Goal: Check status: Check status

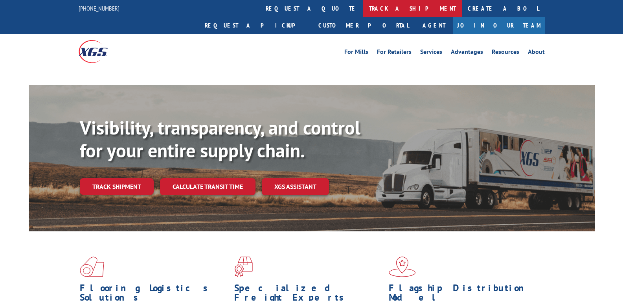
click at [363, 10] on link "track a shipment" at bounding box center [412, 8] width 99 height 17
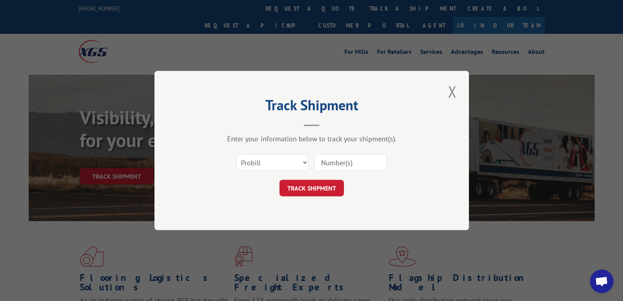
scroll to position [3532, 0]
click at [281, 164] on select "Select category... Probill BOL PO" at bounding box center [272, 162] width 72 height 17
select select "bol"
click at [236, 154] on select "Select category... Probill BOL PO" at bounding box center [272, 162] width 72 height 17
click at [358, 167] on input at bounding box center [350, 162] width 72 height 17
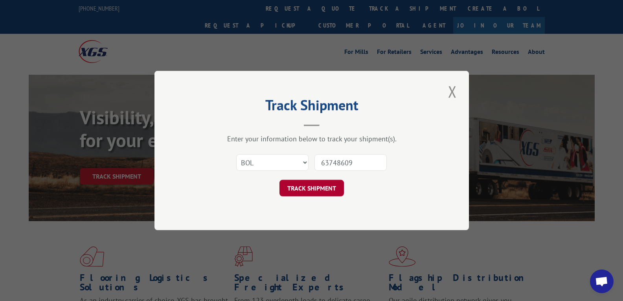
type input "63748609"
click at [326, 182] on button "TRACK SHIPMENT" at bounding box center [311, 188] width 64 height 17
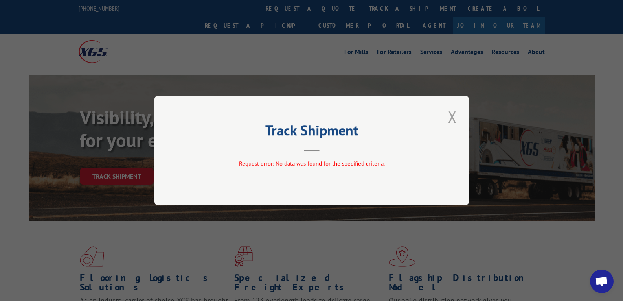
click at [452, 112] on button "Close modal" at bounding box center [452, 117] width 13 height 22
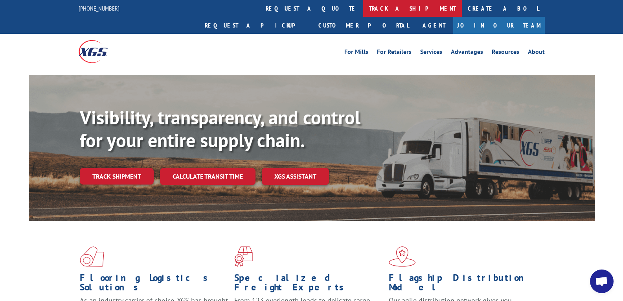
click at [363, 13] on link "track a shipment" at bounding box center [412, 8] width 99 height 17
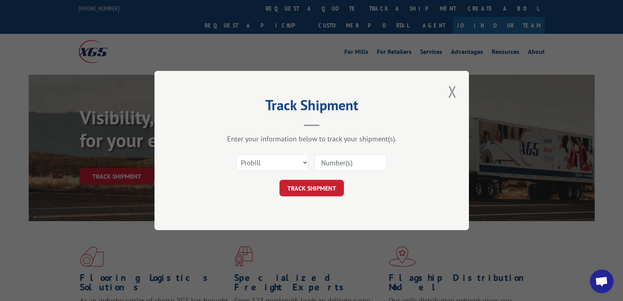
drag, startPoint x: 276, startPoint y: 152, endPoint x: 273, endPoint y: 159, distance: 6.9
click at [276, 153] on div "Select category... Probill BOL PO" at bounding box center [312, 162] width 236 height 26
click at [271, 163] on select "Select category... Probill BOL PO" at bounding box center [272, 162] width 72 height 17
click at [236, 154] on select "Select category... Probill BOL PO" at bounding box center [272, 162] width 72 height 17
click at [331, 167] on input at bounding box center [350, 162] width 72 height 17
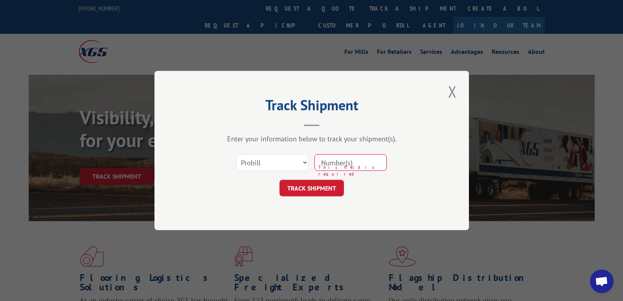
click at [344, 162] on input at bounding box center [350, 162] width 72 height 17
click at [343, 162] on input at bounding box center [350, 162] width 72 height 17
paste input "16780798"
type input "16780798"
click at [330, 190] on button "TRACK SHIPMENT" at bounding box center [311, 188] width 64 height 17
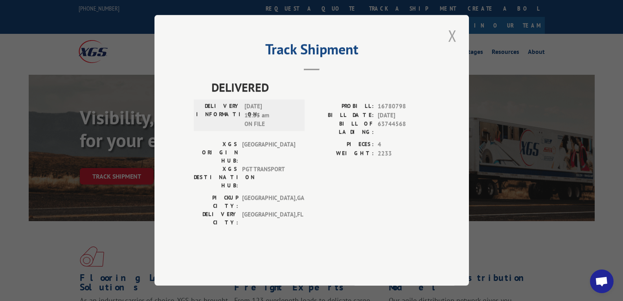
click at [455, 46] on button "Close modal" at bounding box center [452, 36] width 13 height 22
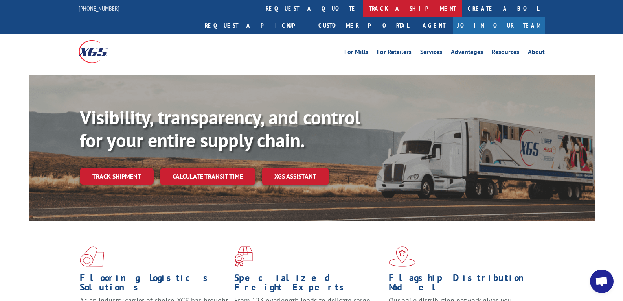
click at [363, 9] on link "track a shipment" at bounding box center [412, 8] width 99 height 17
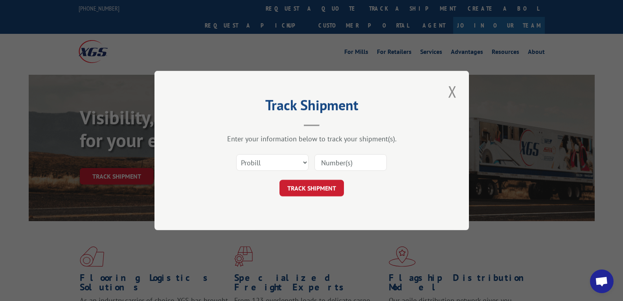
click at [358, 156] on input at bounding box center [350, 162] width 72 height 17
click at [352, 166] on input at bounding box center [350, 162] width 72 height 17
paste input "16780798"
type input "16780798"
click at [308, 207] on div "Track Shipment Enter your information below to track your shipment(s). Select c…" at bounding box center [311, 150] width 314 height 159
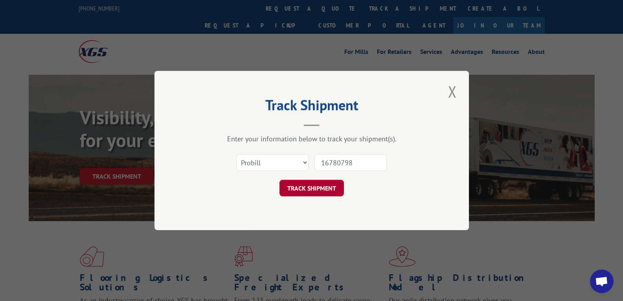
click at [314, 187] on button "TRACK SHIPMENT" at bounding box center [311, 188] width 64 height 17
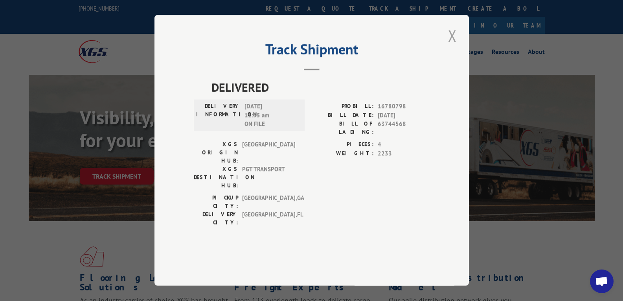
click at [454, 46] on button "Close modal" at bounding box center [452, 36] width 13 height 22
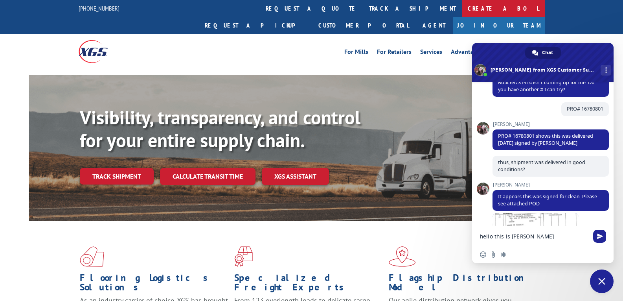
type textarea "hello this is kevin i want to track"
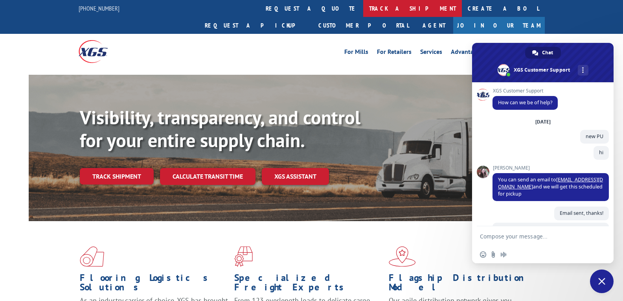
click at [363, 2] on link "track a shipment" at bounding box center [412, 8] width 99 height 17
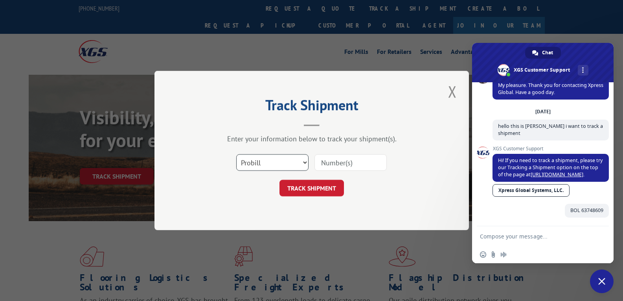
click at [272, 160] on select "Select category... Probill BOL PO" at bounding box center [272, 162] width 72 height 17
click at [236, 154] on select "Select category... Probill BOL PO" at bounding box center [272, 162] width 72 height 17
click at [248, 165] on select "Select category... Probill BOL PO" at bounding box center [272, 162] width 72 height 17
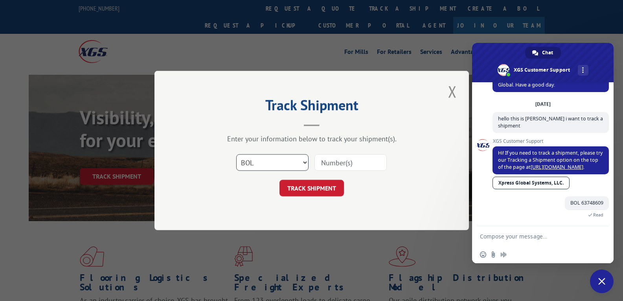
scroll to position [3763, 0]
select select "po"
click at [236, 154] on select "Select category... Probill BOL PO" at bounding box center [272, 162] width 72 height 17
click at [354, 159] on input at bounding box center [350, 162] width 72 height 17
click at [353, 159] on input at bounding box center [350, 162] width 72 height 17
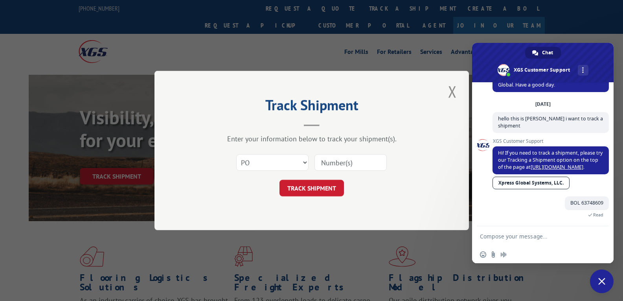
paste input "924596"
click at [334, 158] on input "924596" at bounding box center [350, 162] width 72 height 17
type input "924596"
click at [324, 187] on button "TRACK SHIPMENT" at bounding box center [311, 188] width 64 height 17
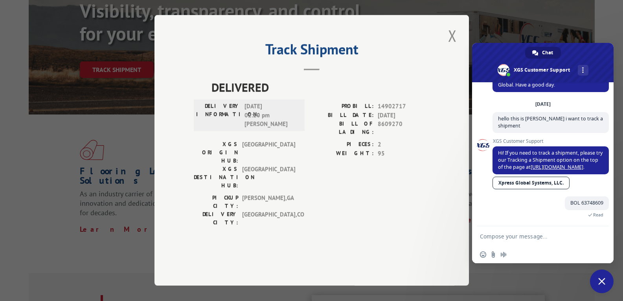
scroll to position [118, 0]
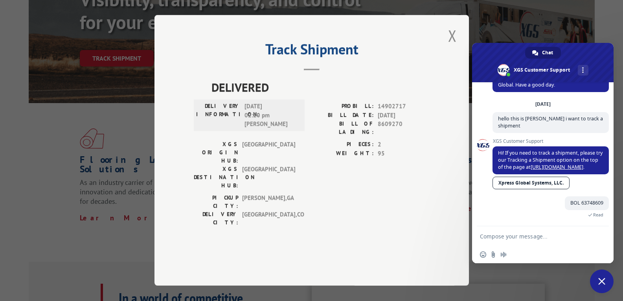
drag, startPoint x: 324, startPoint y: 186, endPoint x: 302, endPoint y: 170, distance: 27.3
click at [302, 170] on div "XGS ORIGIN HUB: TUNNEL HILL XGS DESTINATION HUB: [GEOGRAPHIC_DATA] PIECES: 2 WE…" at bounding box center [312, 166] width 236 height 53
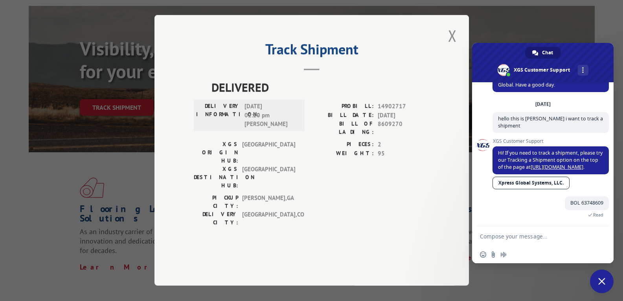
scroll to position [0, 0]
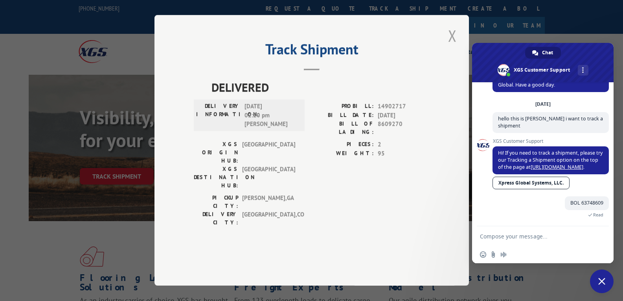
click at [453, 46] on button "Close modal" at bounding box center [452, 36] width 13 height 22
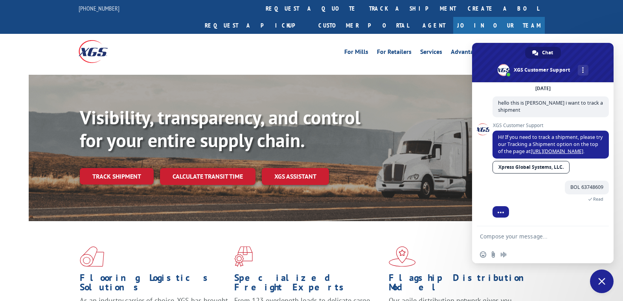
scroll to position [3826, 0]
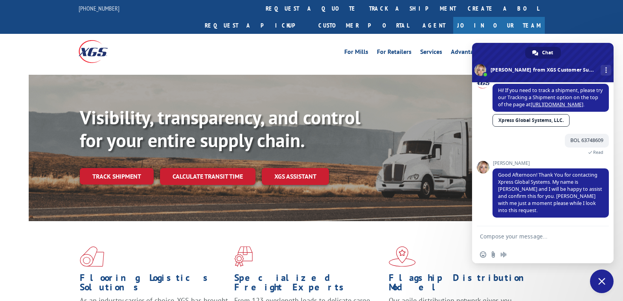
click at [540, 232] on textarea "Compose your message..." at bounding box center [535, 236] width 110 height 20
type textarea "okt"
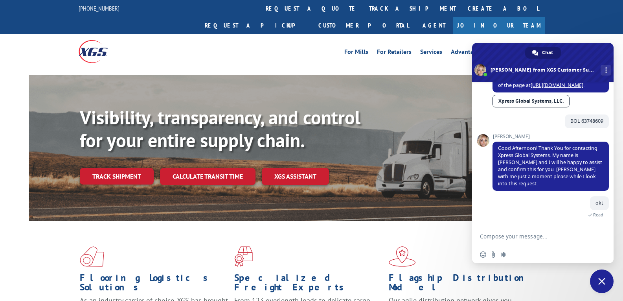
scroll to position [3810, 0]
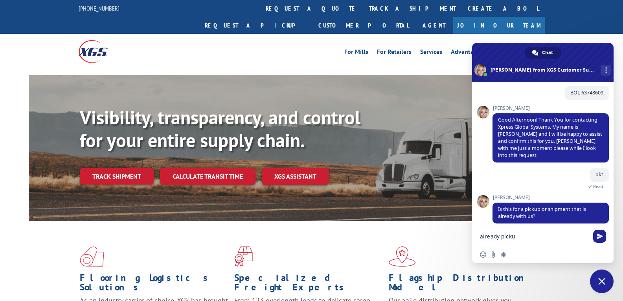
type textarea "already pickup"
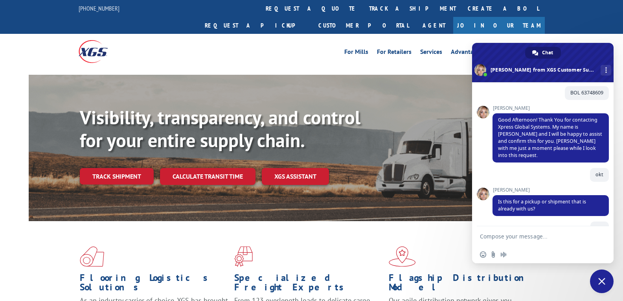
scroll to position [3895, 0]
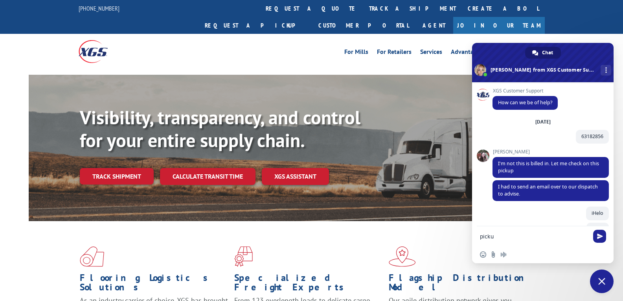
scroll to position [3395, 0]
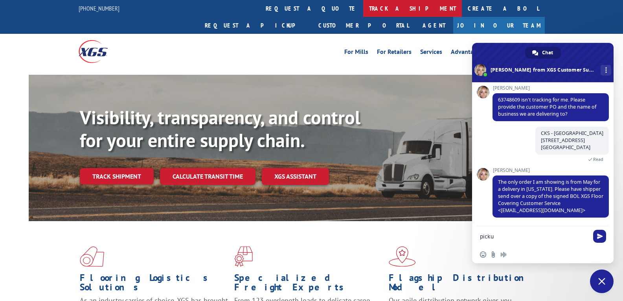
click at [363, 11] on link "track a shipment" at bounding box center [412, 8] width 99 height 17
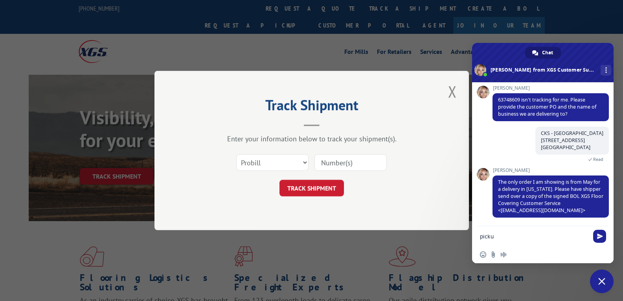
click at [338, 178] on form "Select category... Probill BOL PO TRACK SHIPMENT" at bounding box center [312, 172] width 236 height 47
click at [350, 168] on input at bounding box center [350, 162] width 72 height 17
click at [350, 165] on input at bounding box center [350, 162] width 72 height 17
paste input "16780798"
type input "16780798"
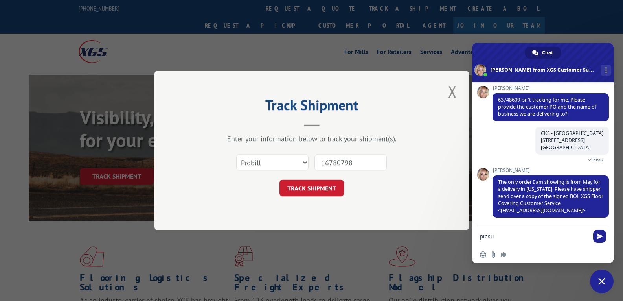
click at [340, 179] on form "Select category... Probill BOL PO 16780798 TRACK SHIPMENT" at bounding box center [312, 172] width 236 height 47
click at [328, 185] on button "TRACK SHIPMENT" at bounding box center [311, 188] width 64 height 17
